Goal: Book appointment/travel/reservation

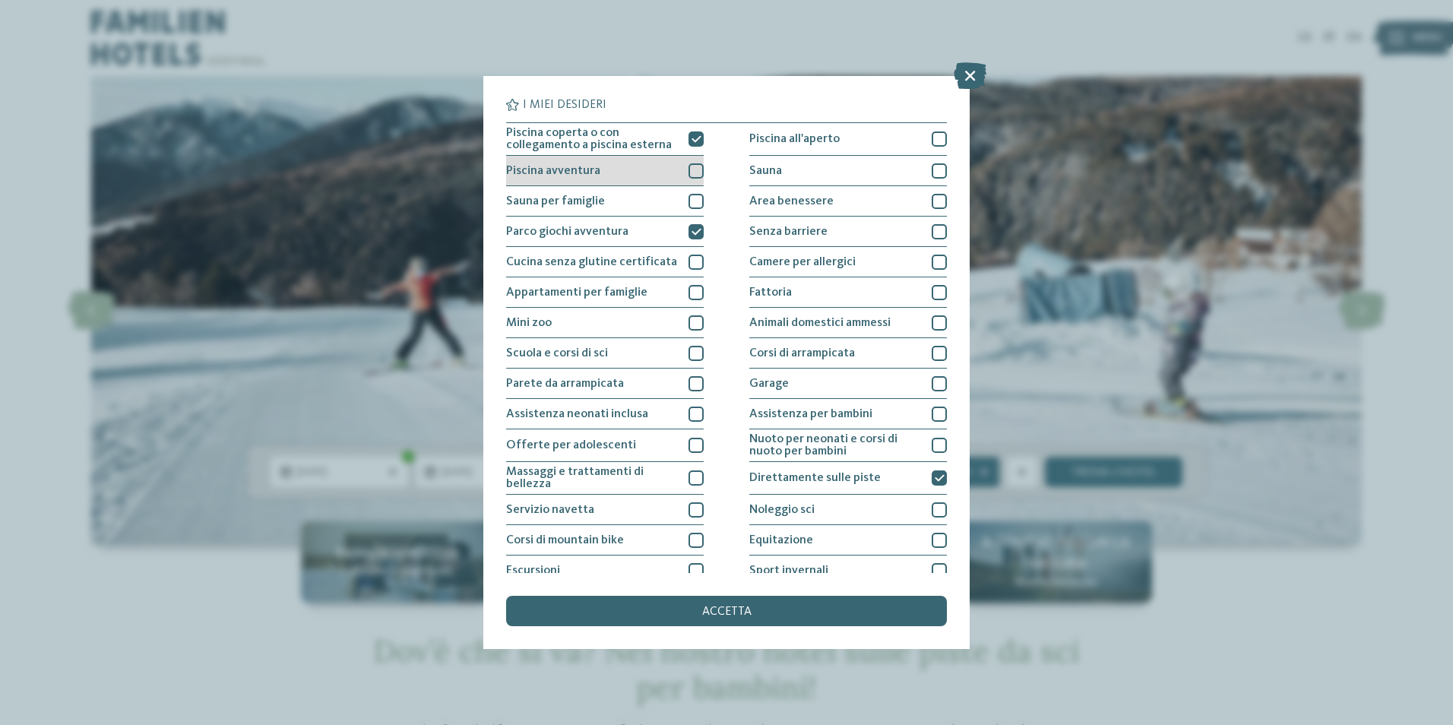
click at [699, 167] on div at bounding box center [695, 170] width 15 height 15
click at [689, 198] on div at bounding box center [695, 201] width 15 height 15
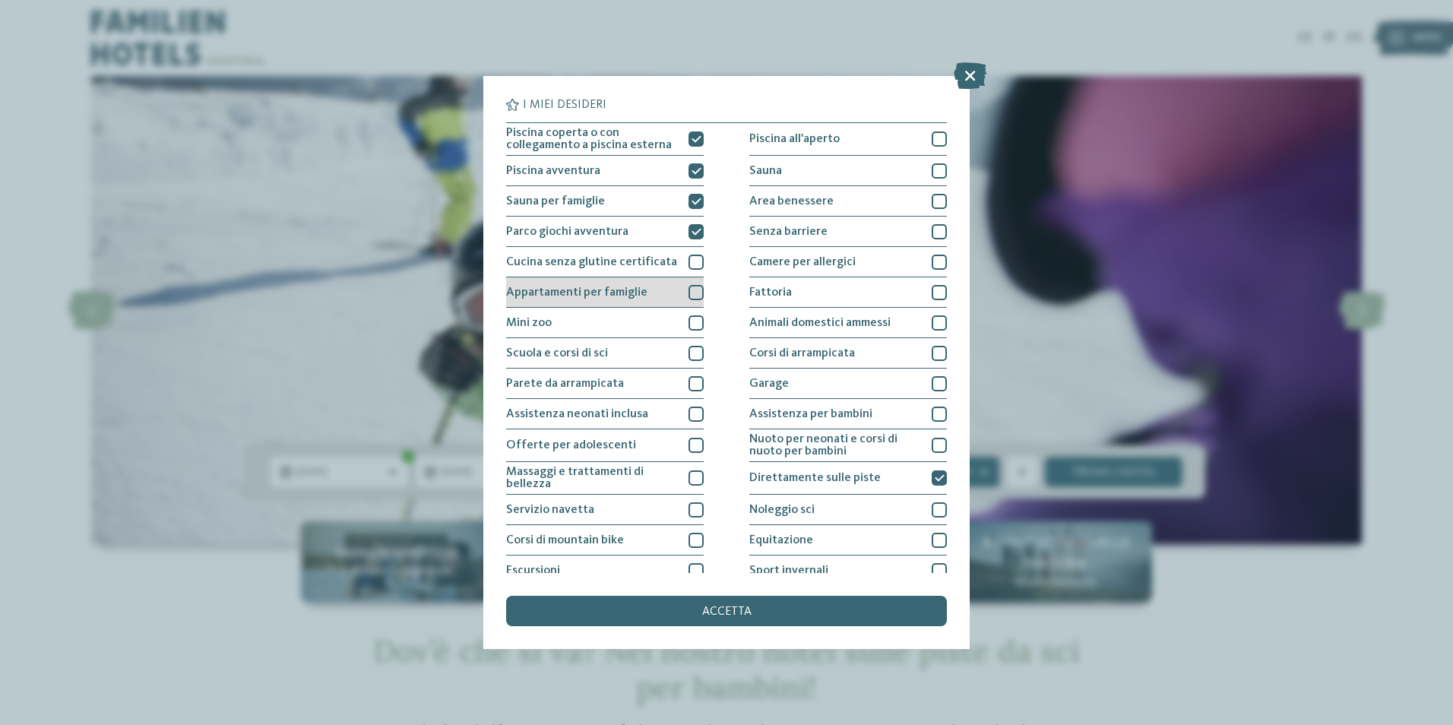
click at [696, 281] on div "Appartamenti per famiglie" at bounding box center [605, 292] width 198 height 30
click at [694, 321] on div at bounding box center [695, 322] width 15 height 15
click at [688, 319] on div at bounding box center [695, 322] width 15 height 15
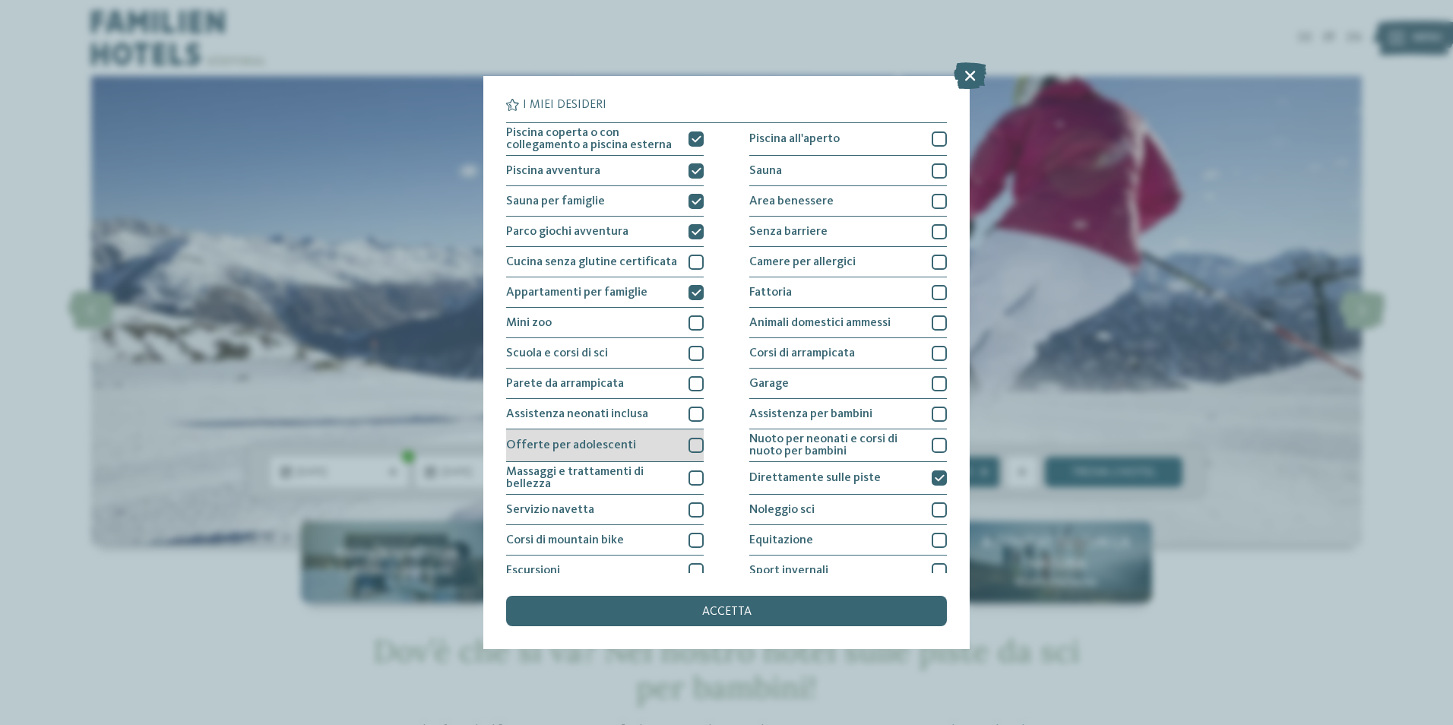
click at [694, 448] on div at bounding box center [695, 445] width 15 height 15
click at [691, 481] on div at bounding box center [695, 477] width 15 height 15
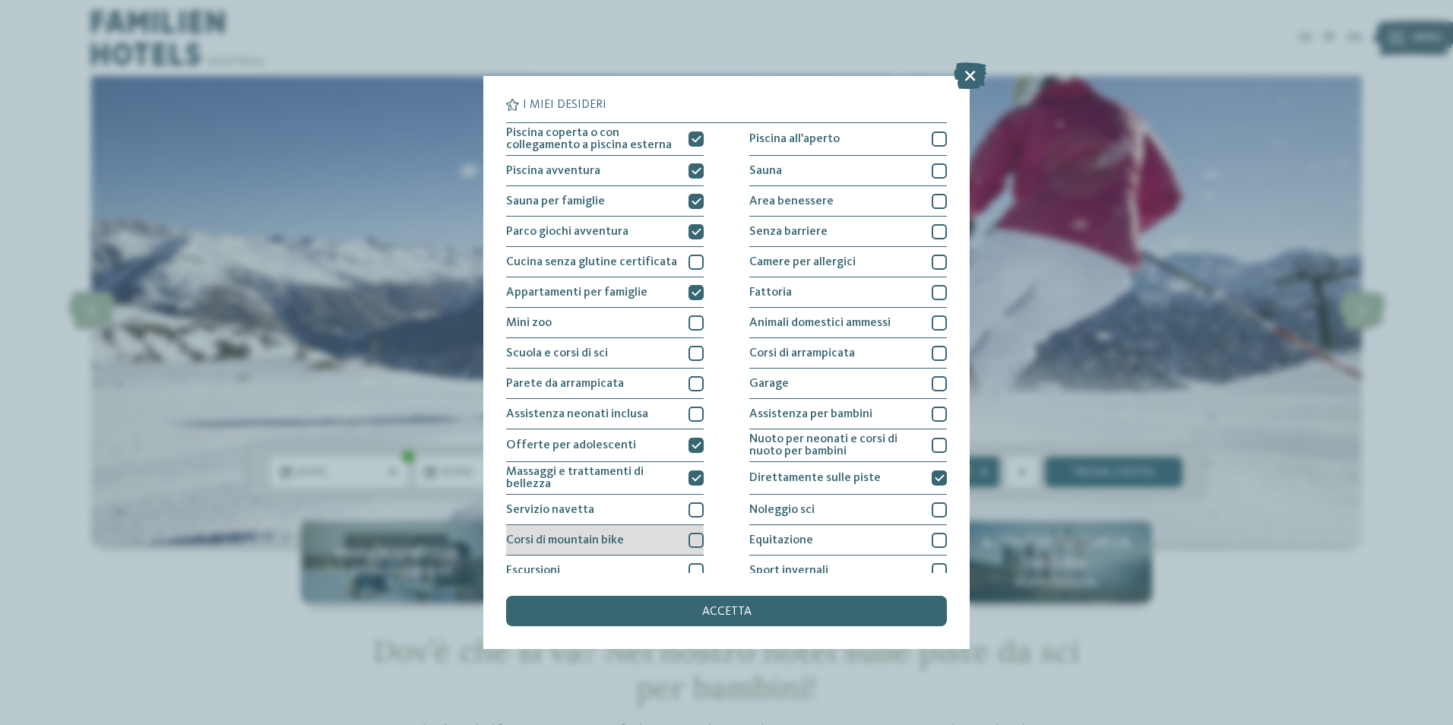
scroll to position [74, 0]
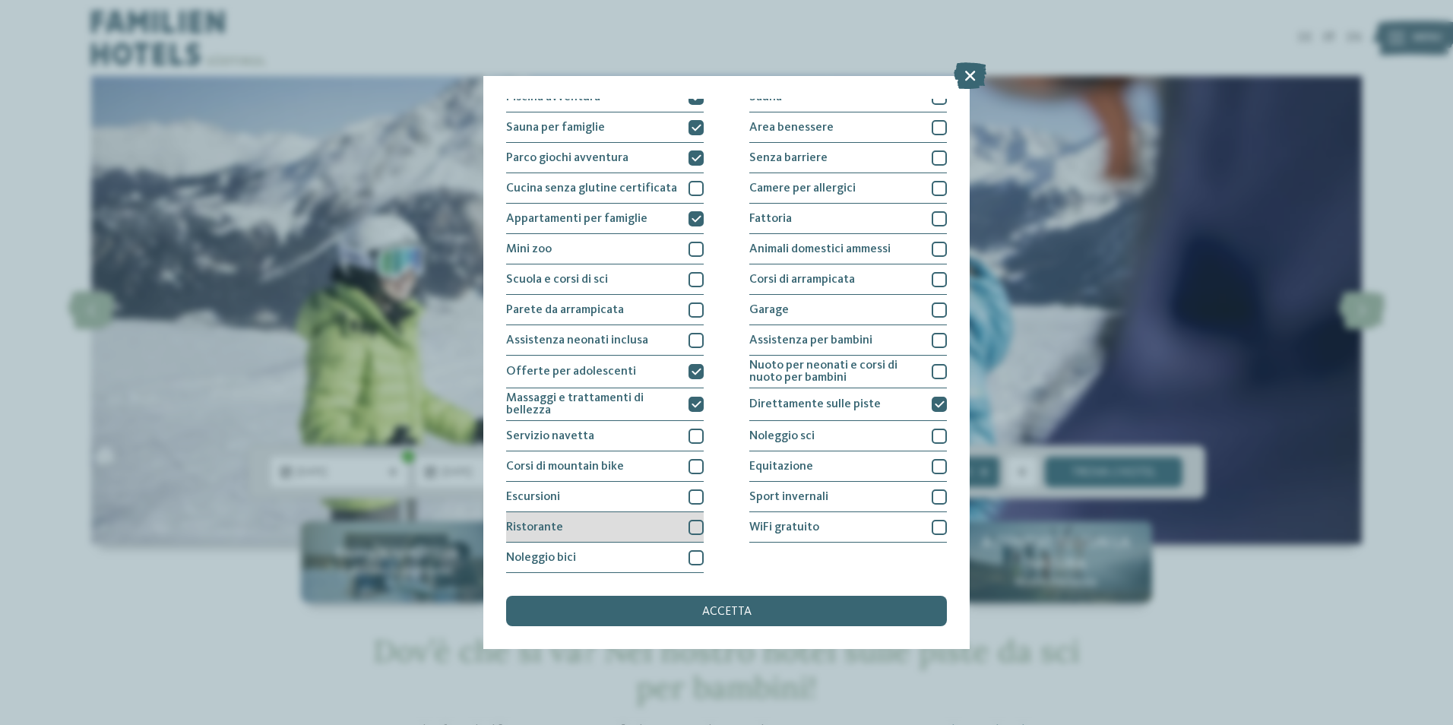
click at [695, 522] on div at bounding box center [695, 527] width 15 height 15
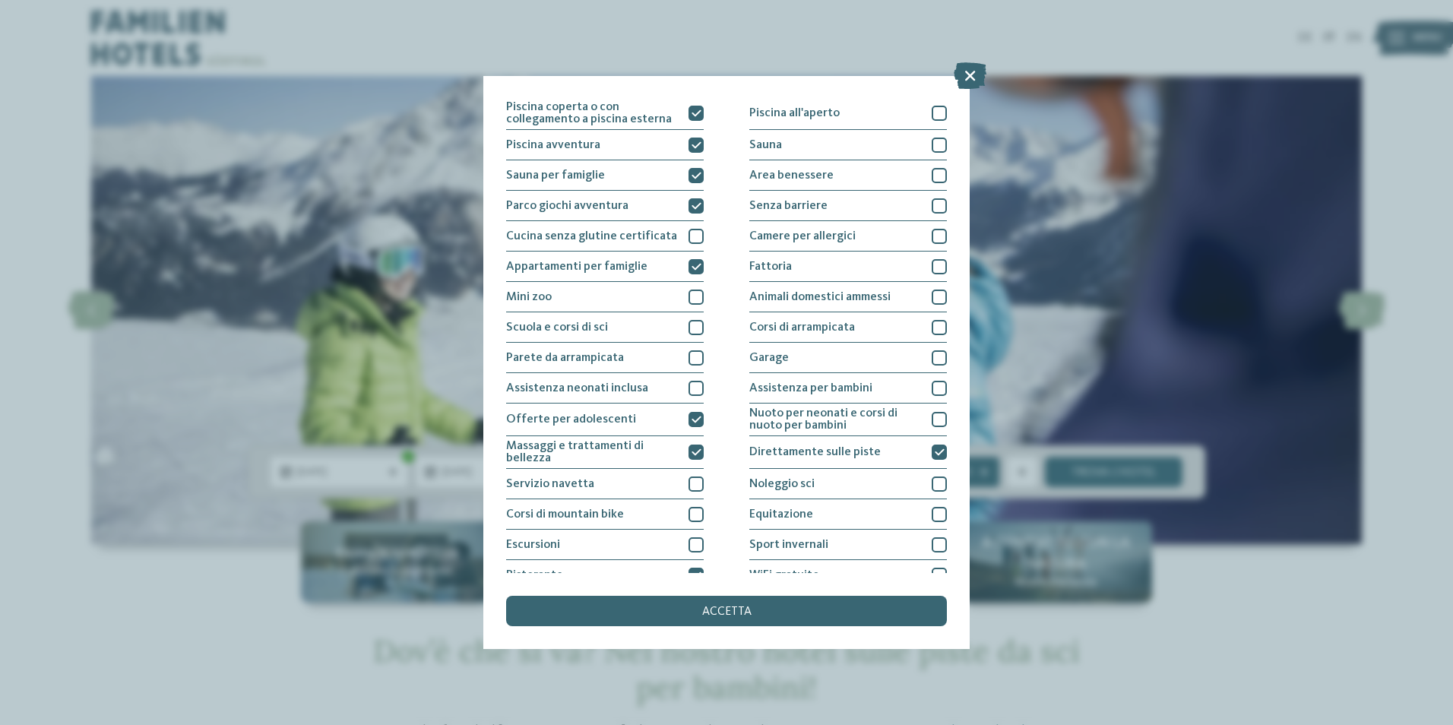
scroll to position [0, 0]
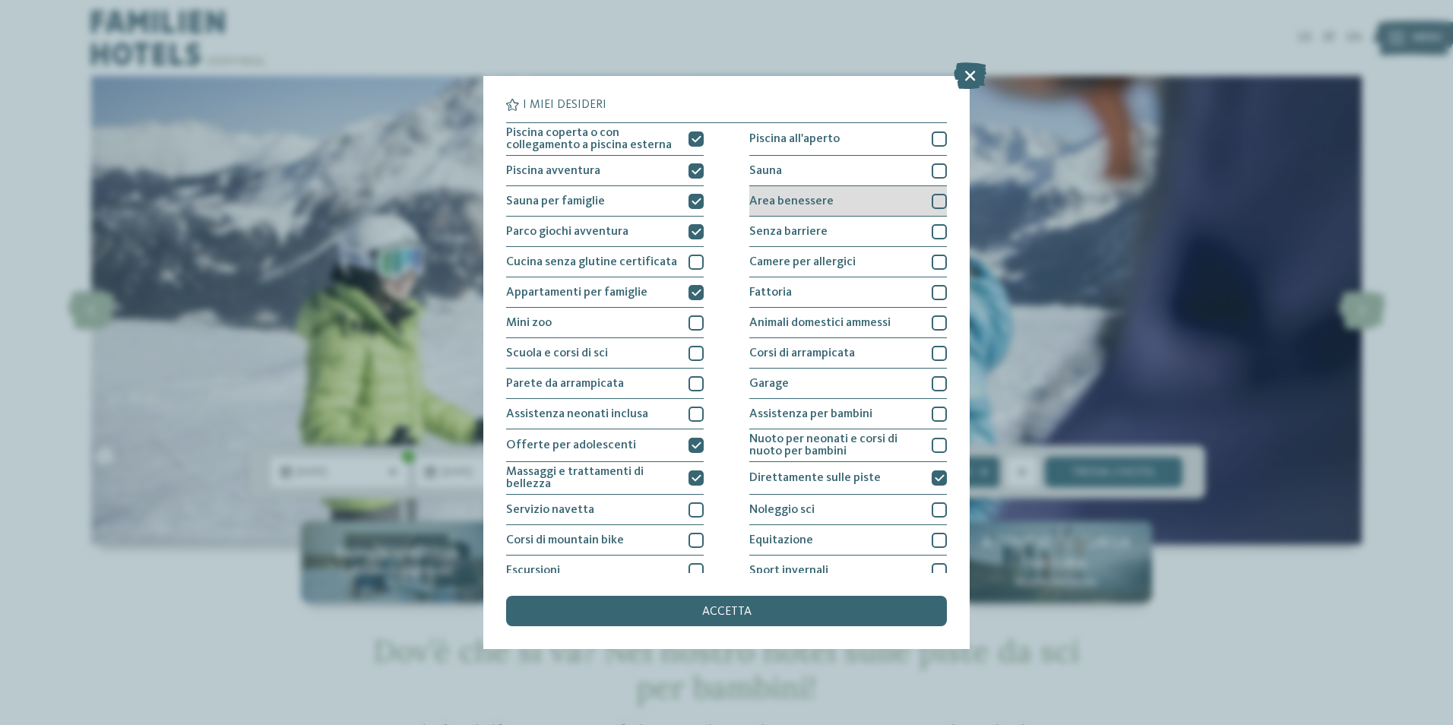
click at [931, 200] on div at bounding box center [938, 201] width 15 height 15
click at [936, 177] on div at bounding box center [938, 170] width 15 height 15
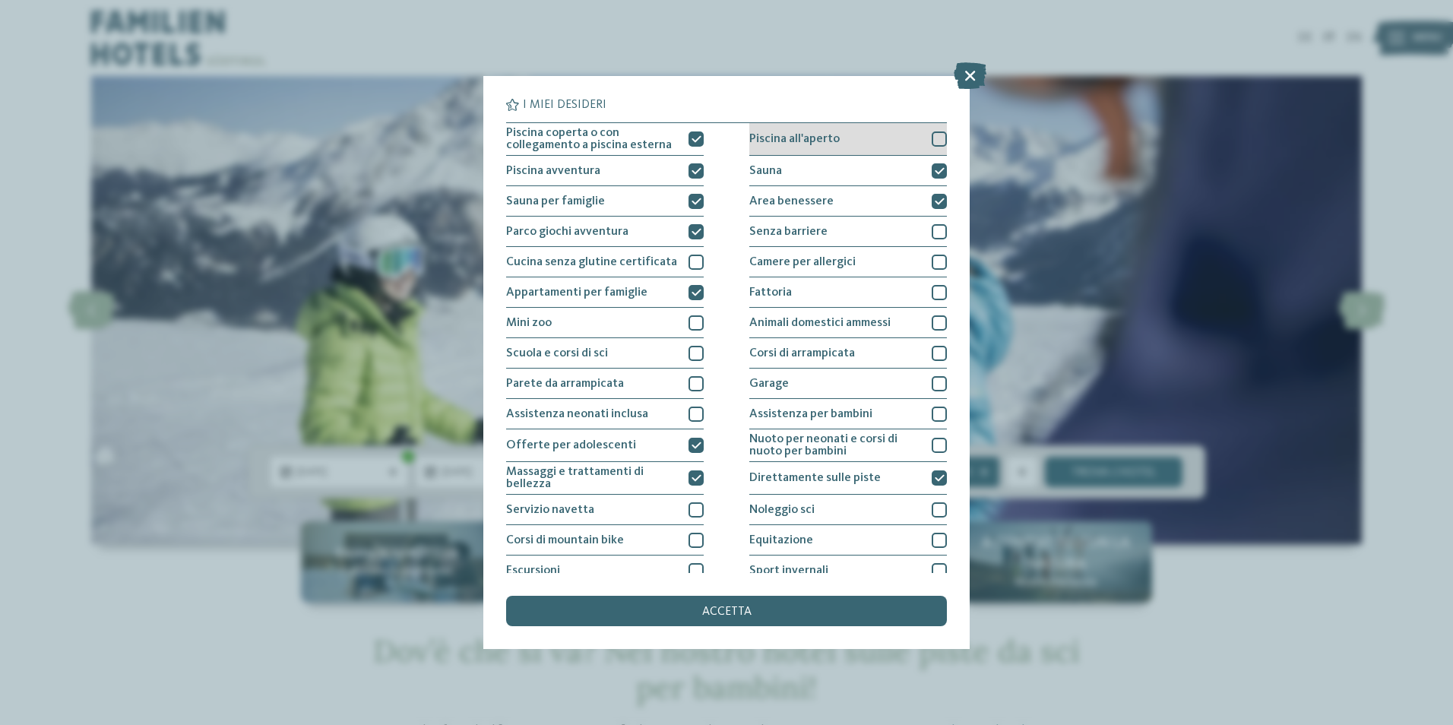
click at [931, 141] on div at bounding box center [938, 138] width 15 height 15
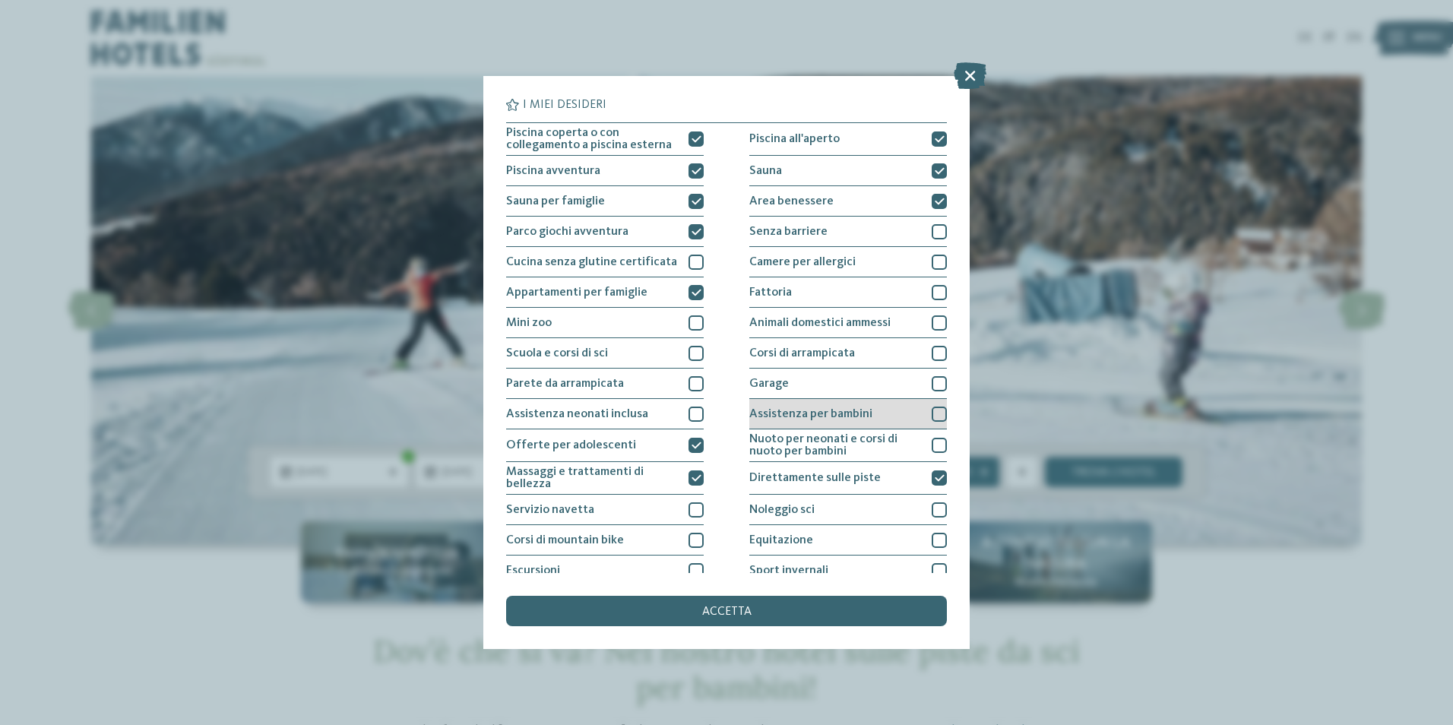
click at [931, 413] on div at bounding box center [938, 413] width 15 height 15
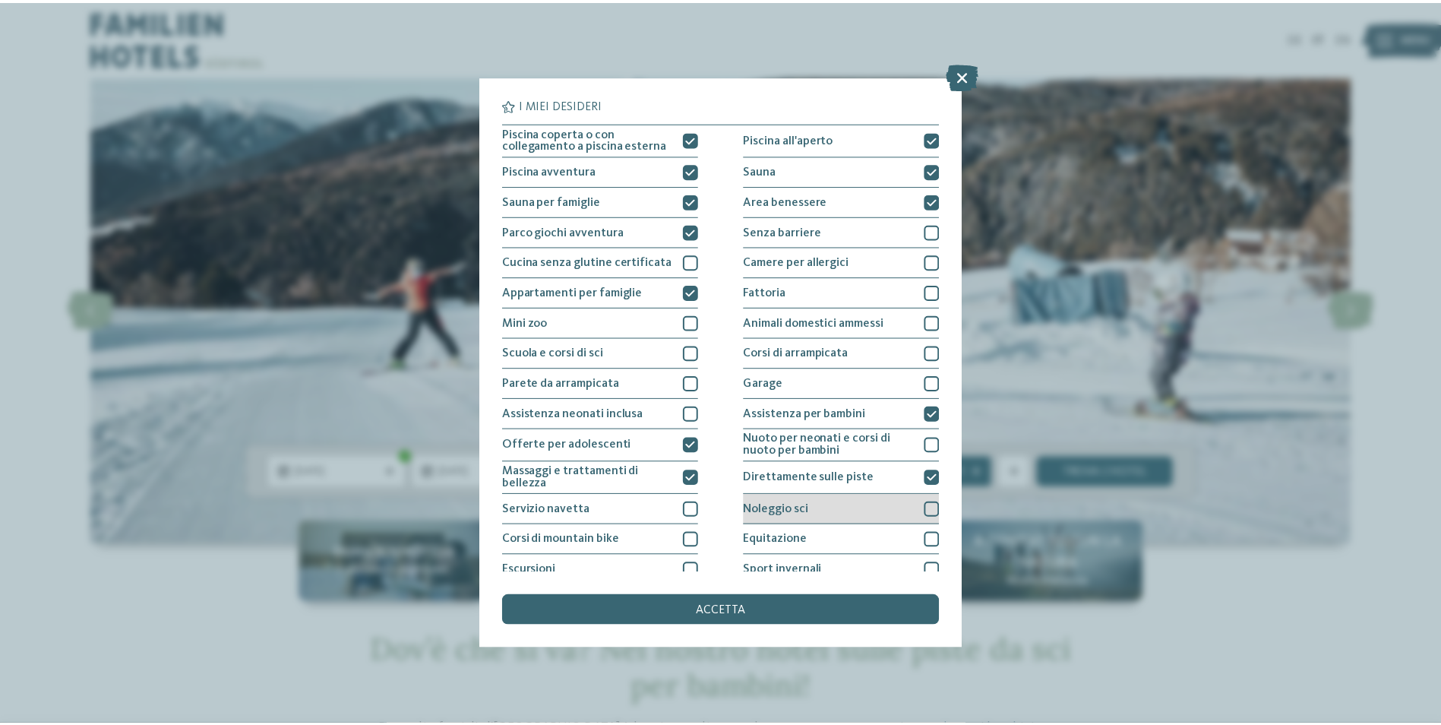
scroll to position [74, 0]
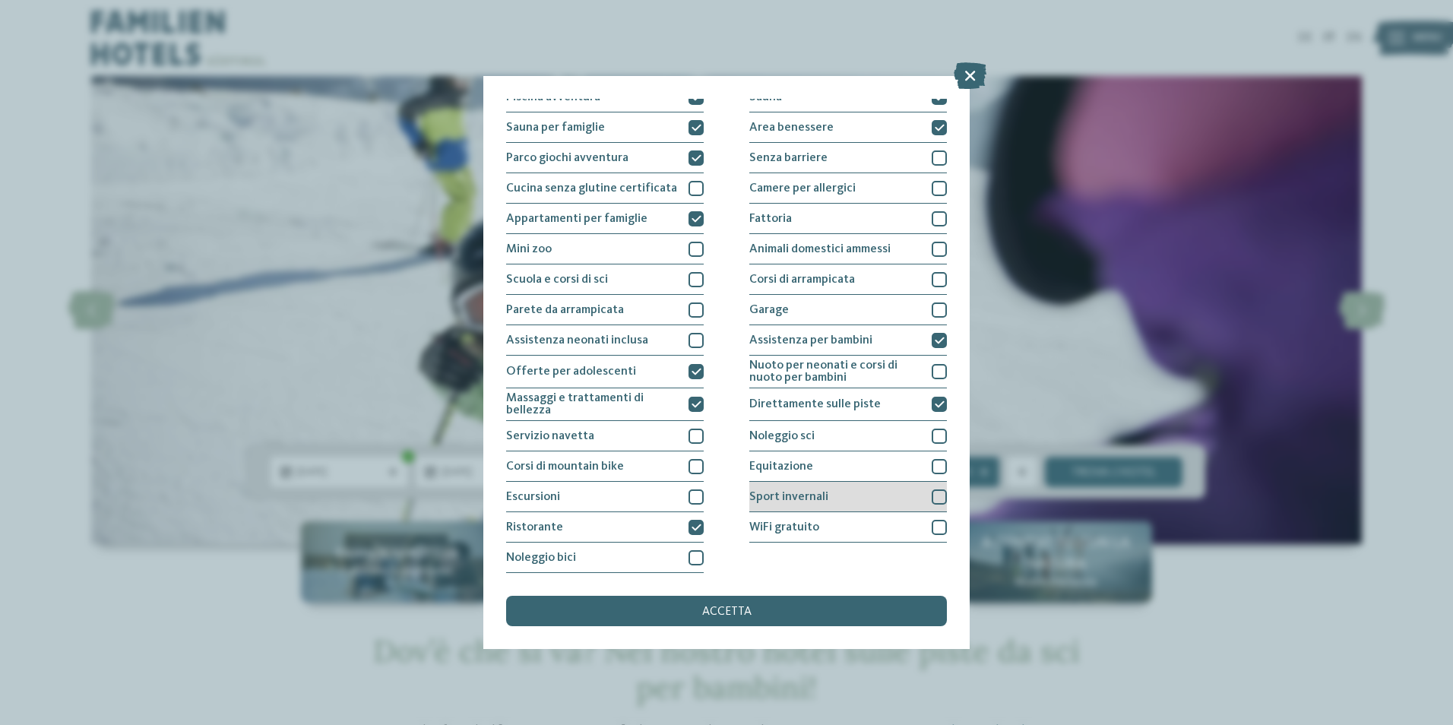
click at [931, 498] on div at bounding box center [938, 496] width 15 height 15
click at [776, 611] on div "accetta" at bounding box center [726, 611] width 441 height 30
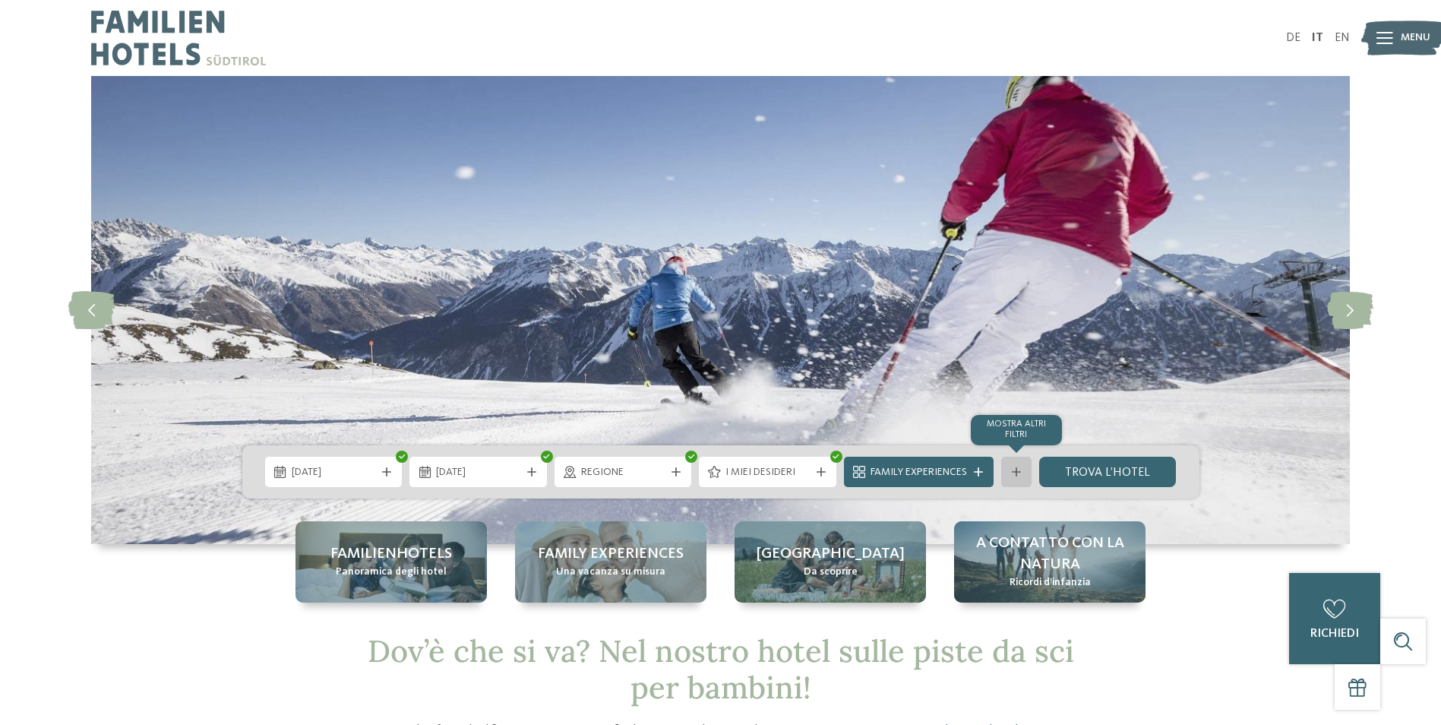
click at [1013, 470] on icon at bounding box center [1016, 471] width 9 height 9
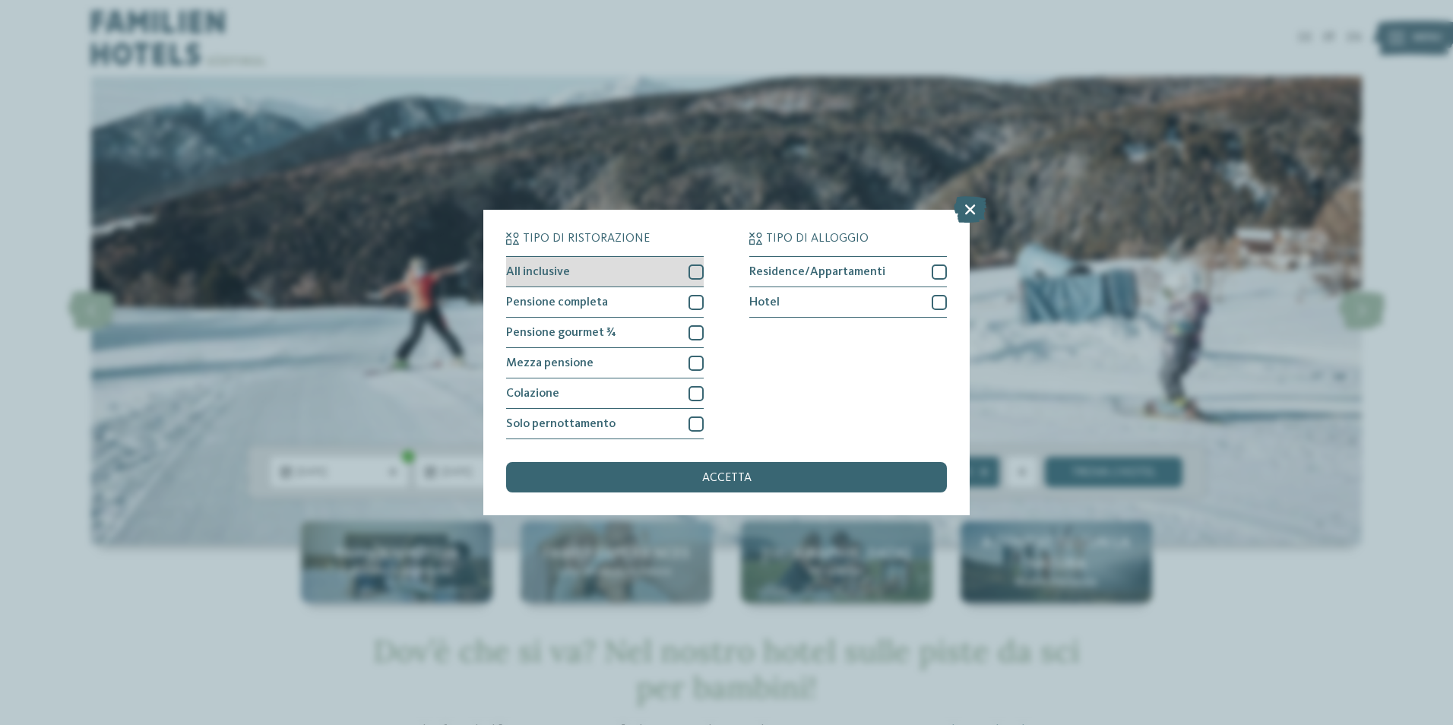
click at [697, 264] on div at bounding box center [695, 271] width 15 height 15
click at [707, 479] on span "accetta" at bounding box center [726, 478] width 49 height 12
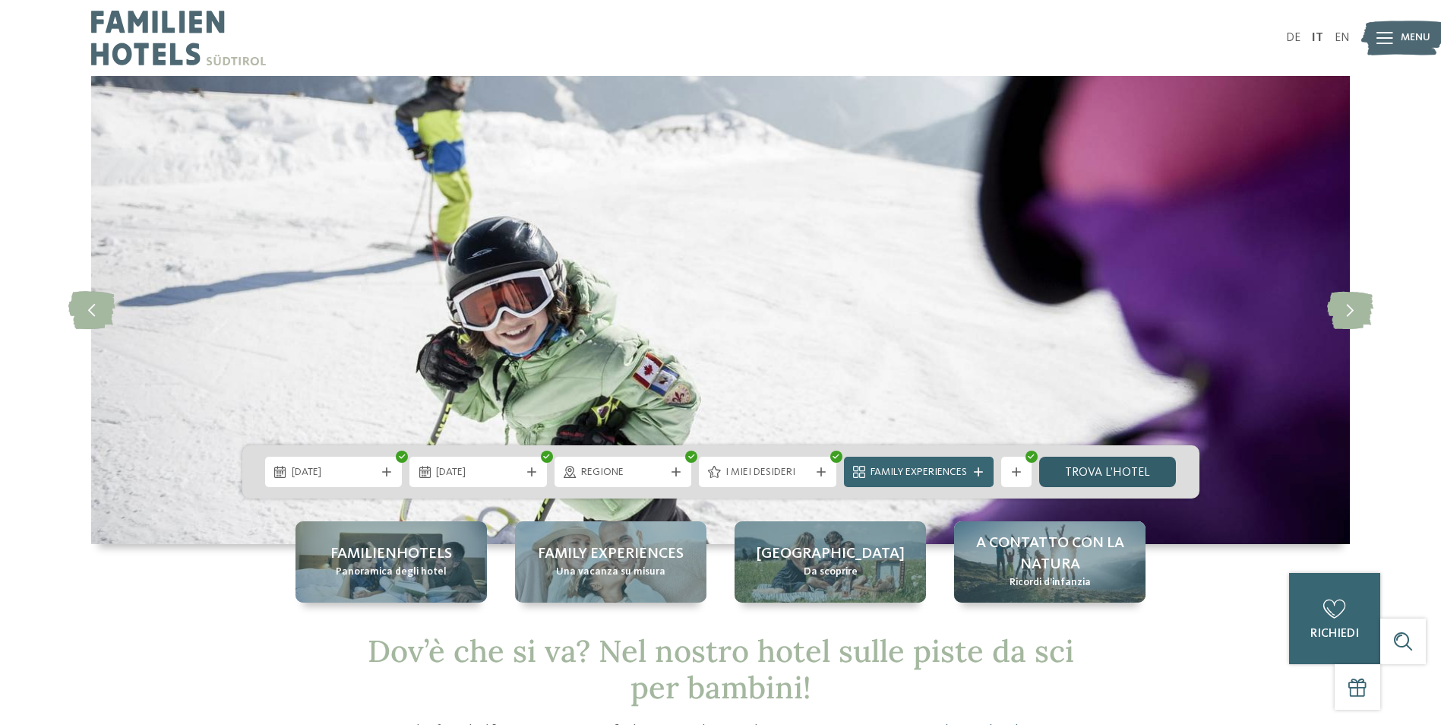
click at [1114, 469] on link "trova l’hotel" at bounding box center [1108, 472] width 138 height 30
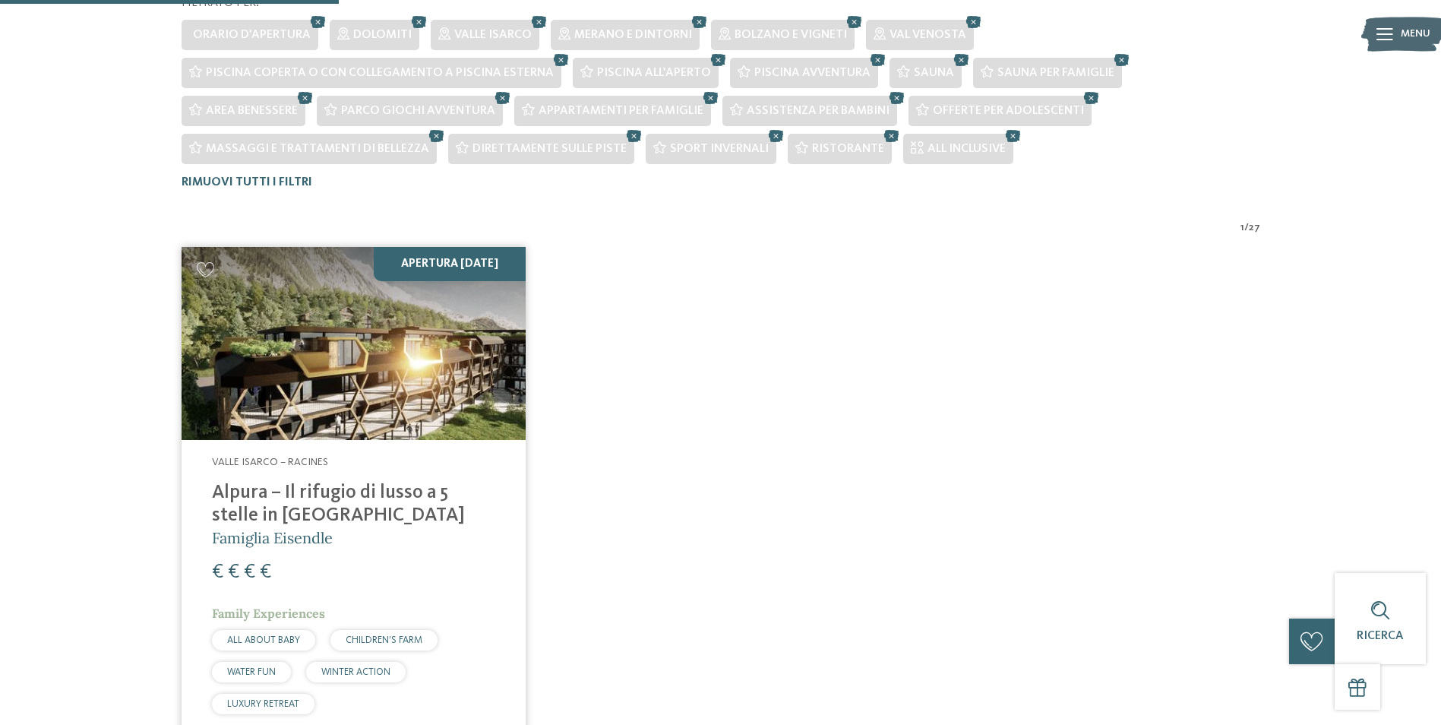
scroll to position [5, 0]
